Goal: Transaction & Acquisition: Purchase product/service

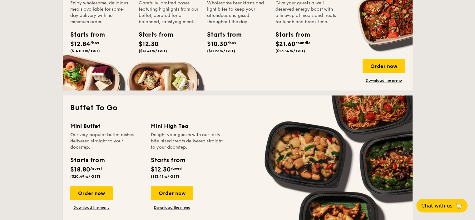
scroll to position [510, 0]
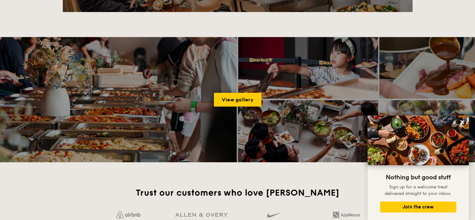
scroll to position [1021, 0]
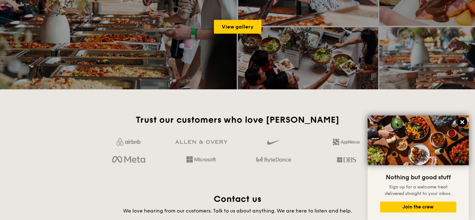
click at [461, 121] on icon at bounding box center [463, 122] width 4 height 4
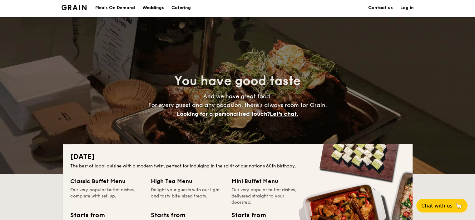
scroll to position [0, 0]
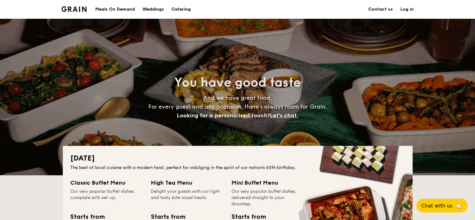
click at [187, 10] on h1 "Catering" at bounding box center [181, 9] width 19 height 19
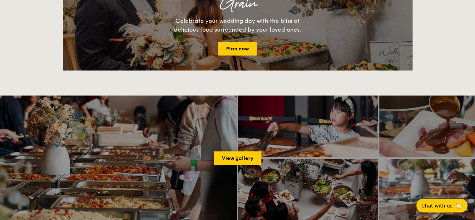
scroll to position [729, 0]
